Goal: Information Seeking & Learning: Learn about a topic

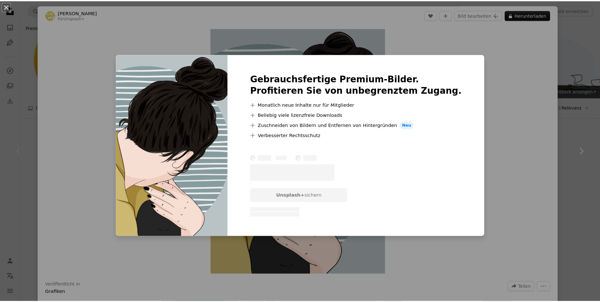
scroll to position [63, 0]
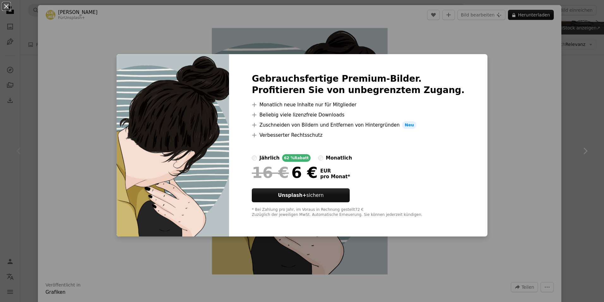
click at [499, 153] on div "An X shape Gebrauchsfertige Premium-Bilder. Profitieren Sie von unbegrenztem Zu…" at bounding box center [302, 151] width 604 height 302
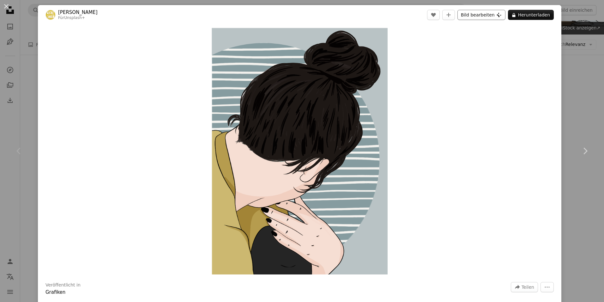
click at [486, 13] on button "Bild bearbeiten Plus sign for Unsplash+" at bounding box center [482, 15] width 48 height 10
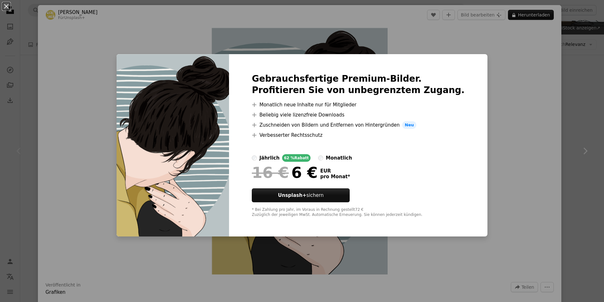
click at [505, 60] on div "An X shape Gebrauchsfertige Premium-Bilder. Profitieren Sie von unbegrenztem Zu…" at bounding box center [302, 151] width 604 height 302
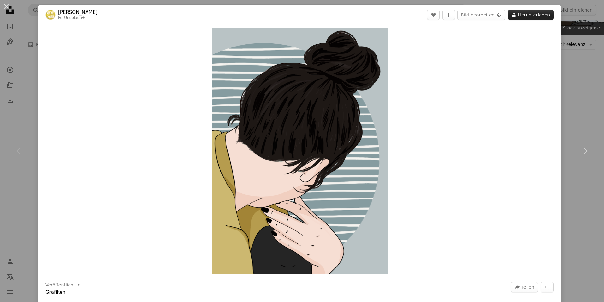
click at [524, 15] on button "A lock Herunterladen" at bounding box center [531, 15] width 46 height 10
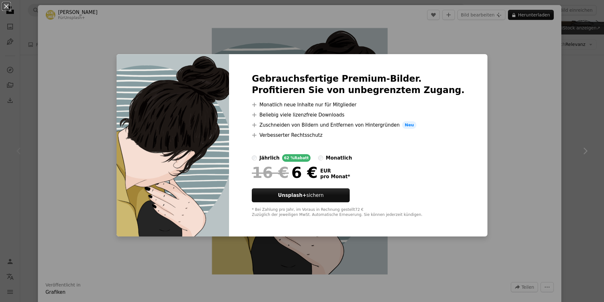
click at [519, 58] on div "An X shape Gebrauchsfertige Premium-Bilder. Profitieren Sie von unbegrenztem Zu…" at bounding box center [302, 151] width 604 height 302
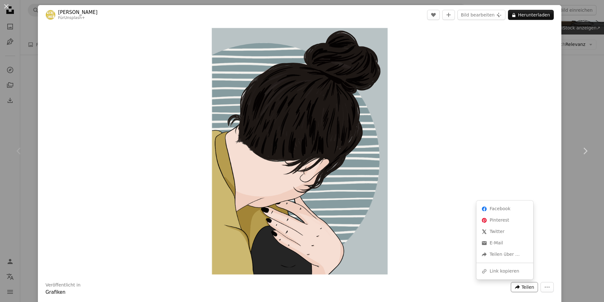
click at [522, 287] on span "Teilen" at bounding box center [528, 286] width 13 height 9
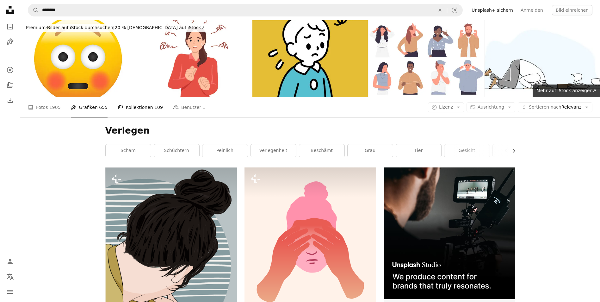
click at [127, 107] on link "A stack of folders Kollektionen 109" at bounding box center [140, 107] width 45 height 20
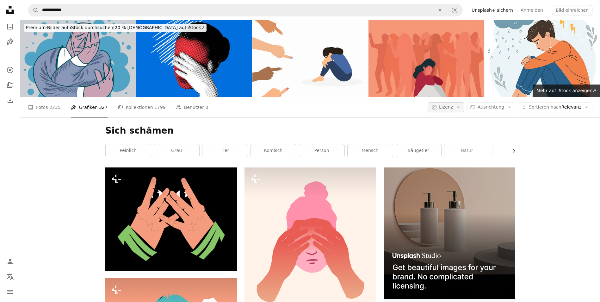
click at [446, 107] on button "A copyright icon © Lizenz Arrow down" at bounding box center [446, 107] width 36 height 10
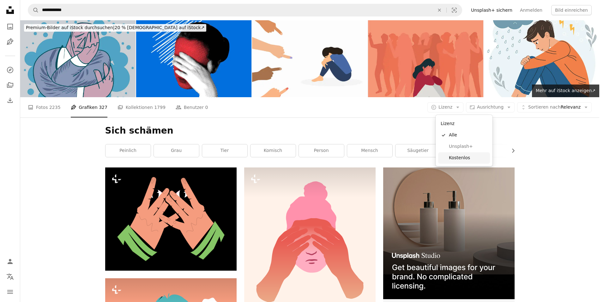
click at [448, 161] on link "Kostenlos" at bounding box center [464, 157] width 52 height 11
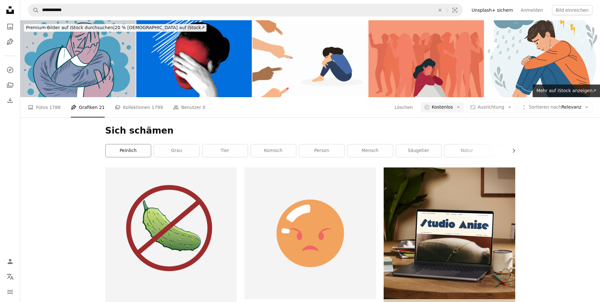
click at [135, 152] on link "peinlich" at bounding box center [128, 150] width 45 height 13
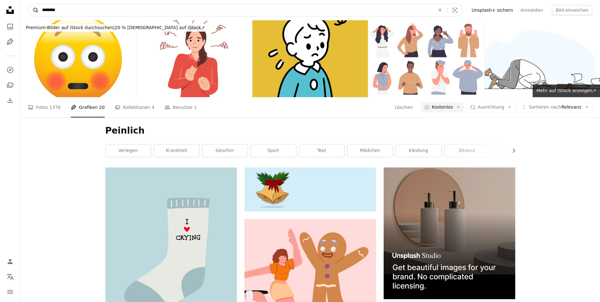
drag, startPoint x: 124, startPoint y: 11, endPoint x: 29, endPoint y: 10, distance: 94.2
click at [29, 10] on form "A magnifying glass ******** An X shape Visual search" at bounding box center [245, 10] width 435 height 13
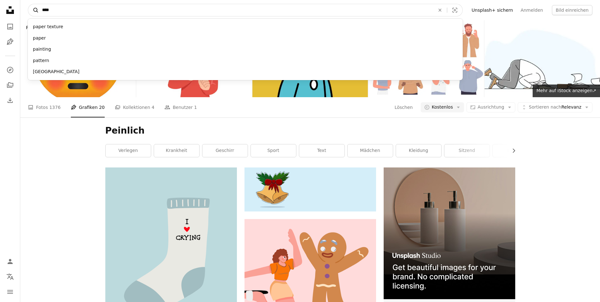
type input "*****"
click button "A magnifying glass" at bounding box center [33, 10] width 11 height 12
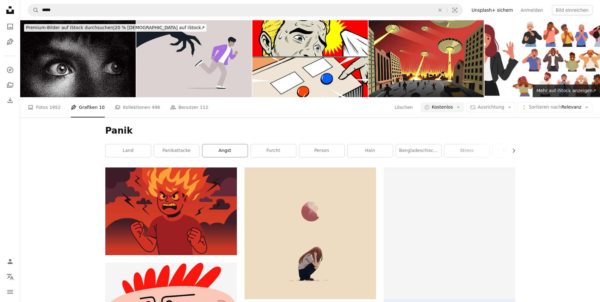
click at [228, 152] on link "Angst" at bounding box center [224, 150] width 45 height 13
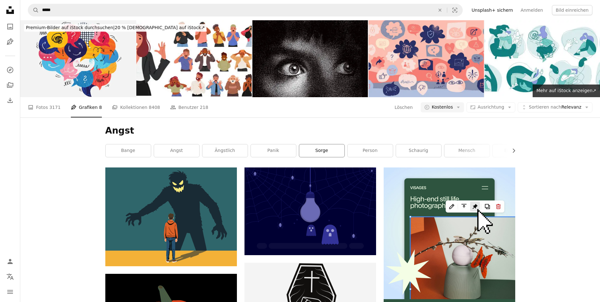
click at [321, 152] on link "Sorge" at bounding box center [321, 150] width 45 height 13
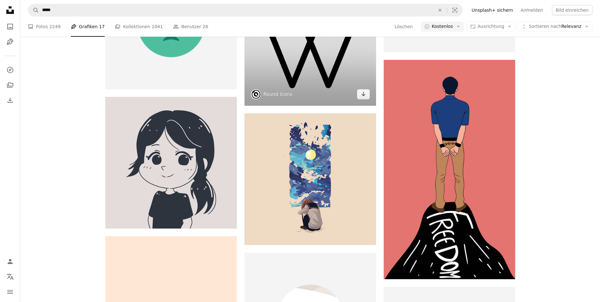
scroll to position [537, 0]
